Goal: Transaction & Acquisition: Purchase product/service

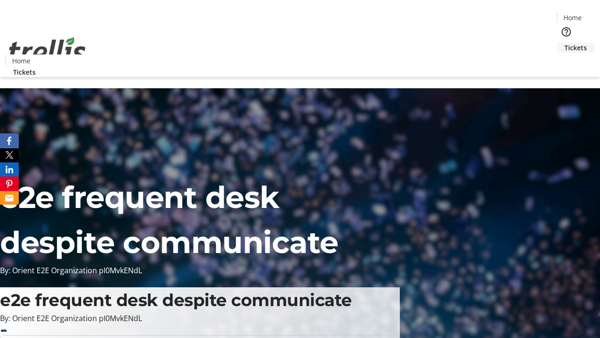
click at [564, 43] on span "Tickets" at bounding box center [575, 48] width 23 height 10
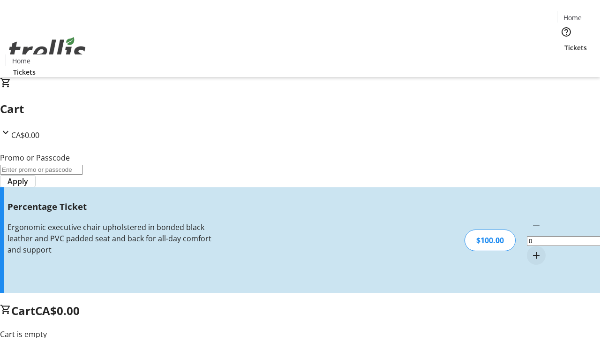
click at [531, 249] on mat-icon "Increment by one" at bounding box center [536, 254] width 11 height 11
type input "1"
type input "FOO"
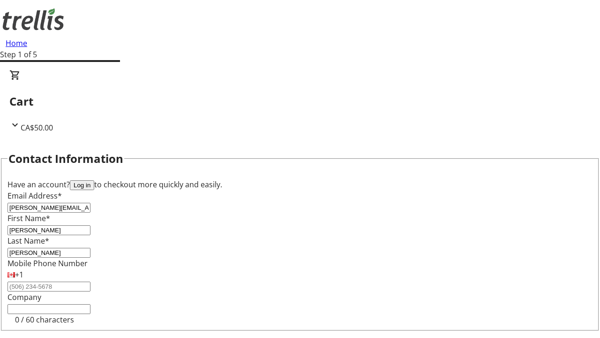
type input "[PERSON_NAME]"
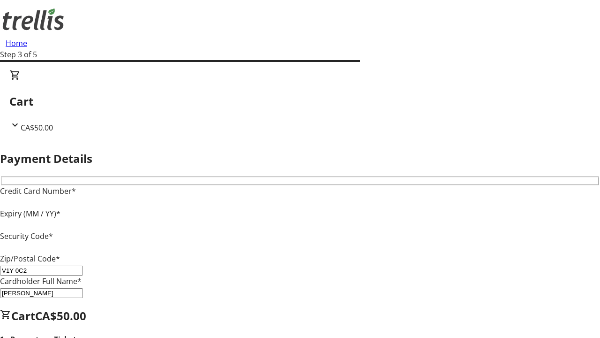
type input "V1Y 0C2"
